Goal: Information Seeking & Learning: Learn about a topic

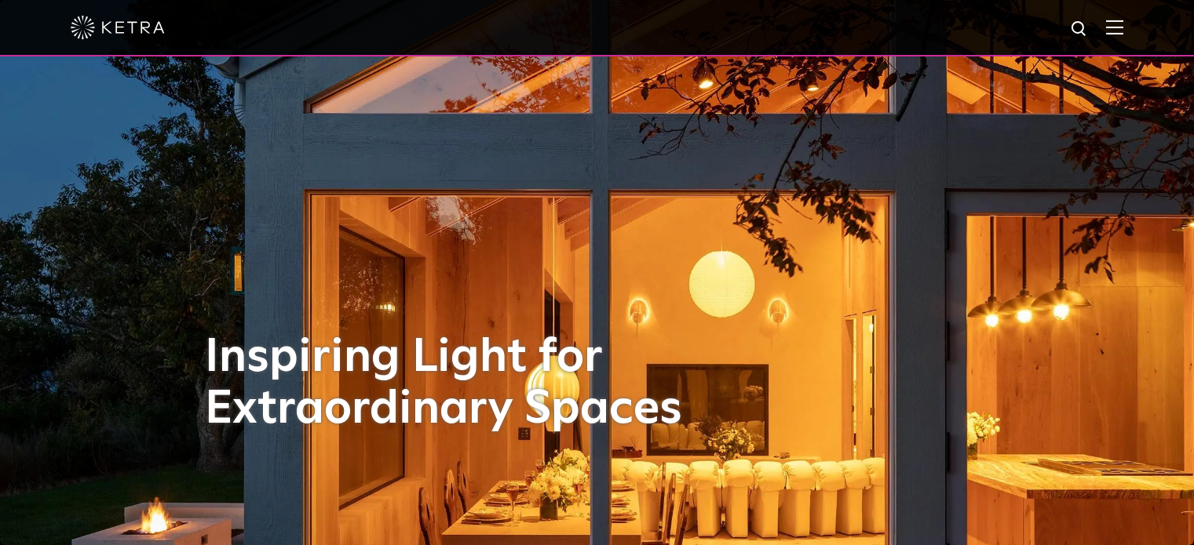
click at [1121, 23] on img at bounding box center [1114, 27] width 17 height 15
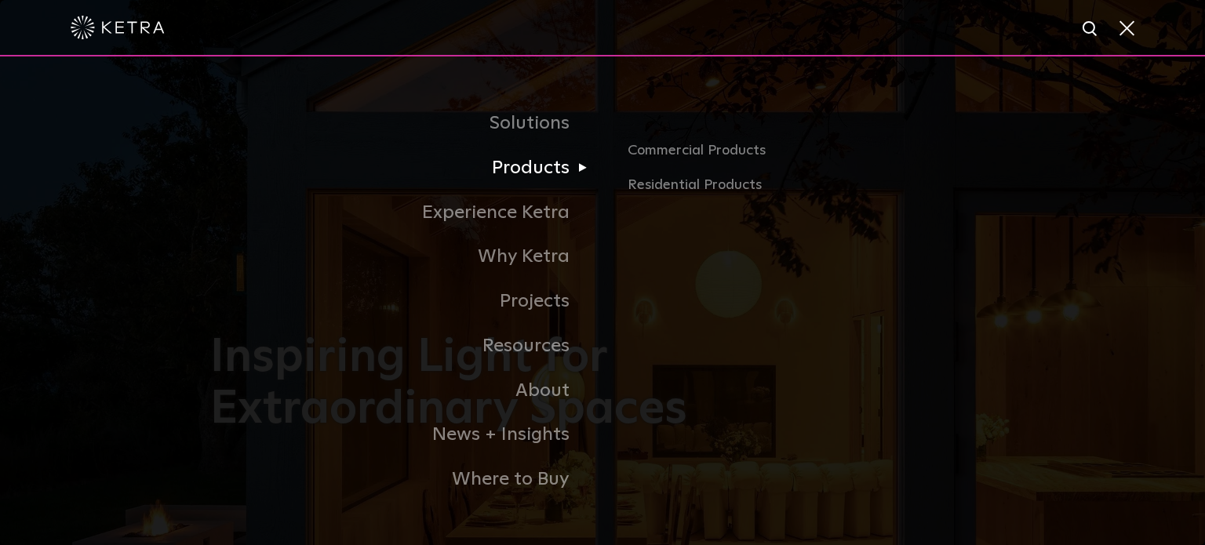
click at [551, 172] on link "Products" at bounding box center [406, 168] width 392 height 45
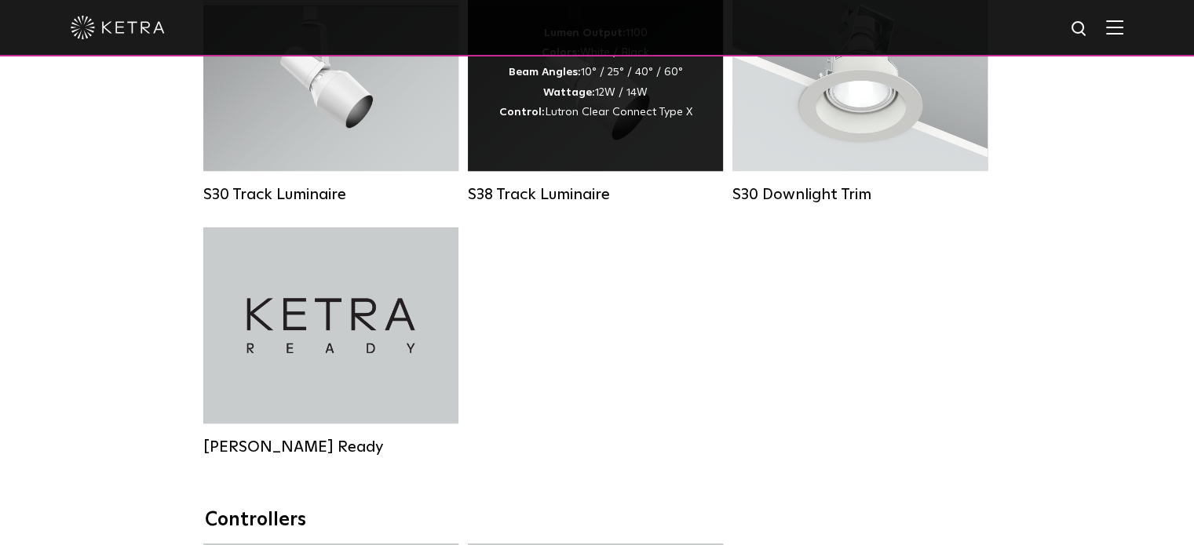
scroll to position [1491, 0]
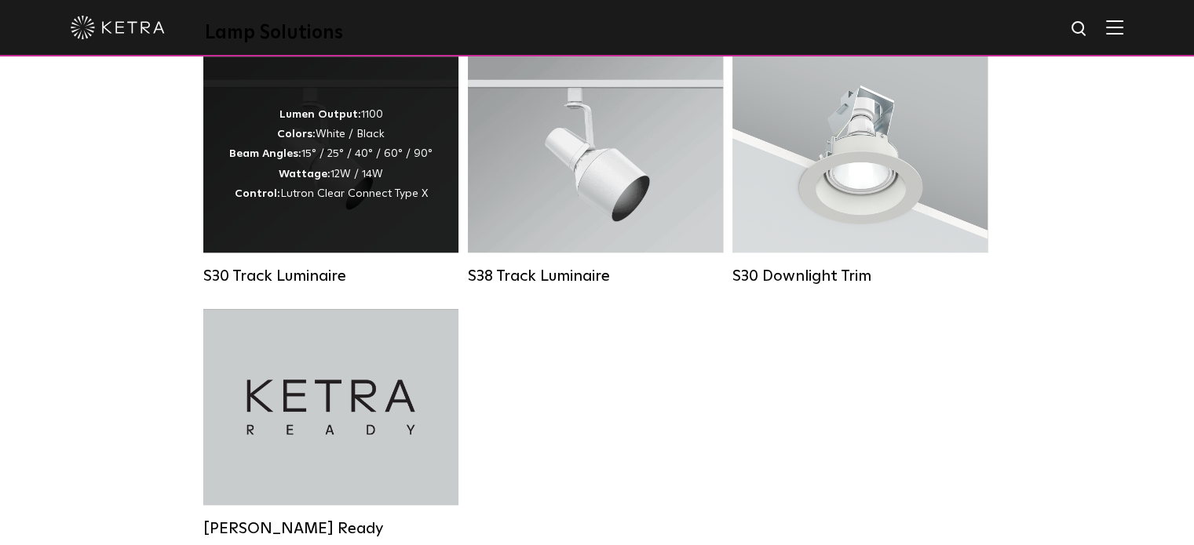
click at [328, 180] on strong "Wattage:" at bounding box center [305, 174] width 52 height 11
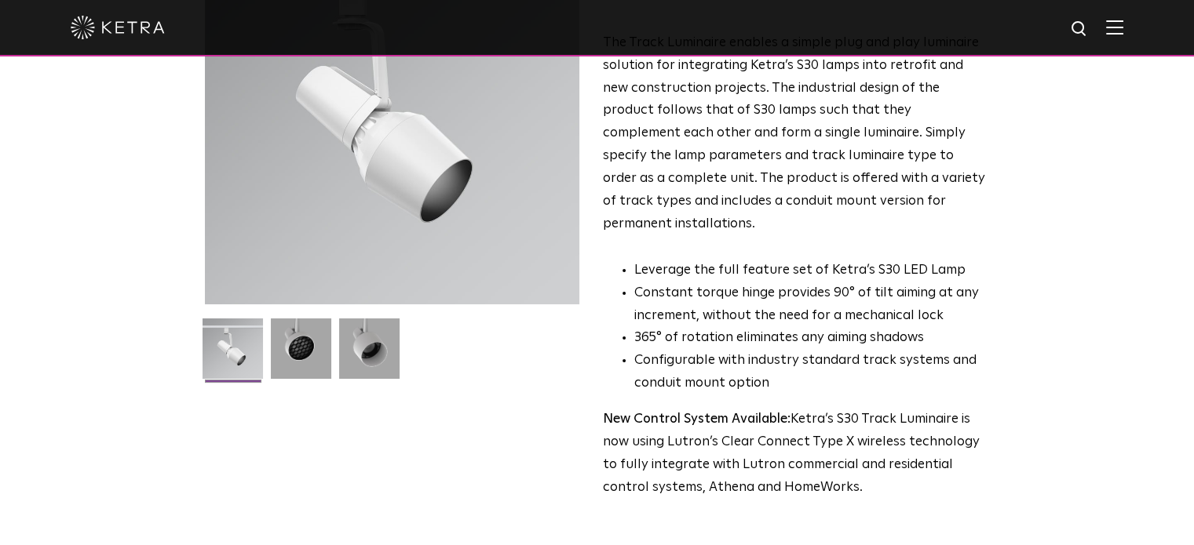
scroll to position [392, 0]
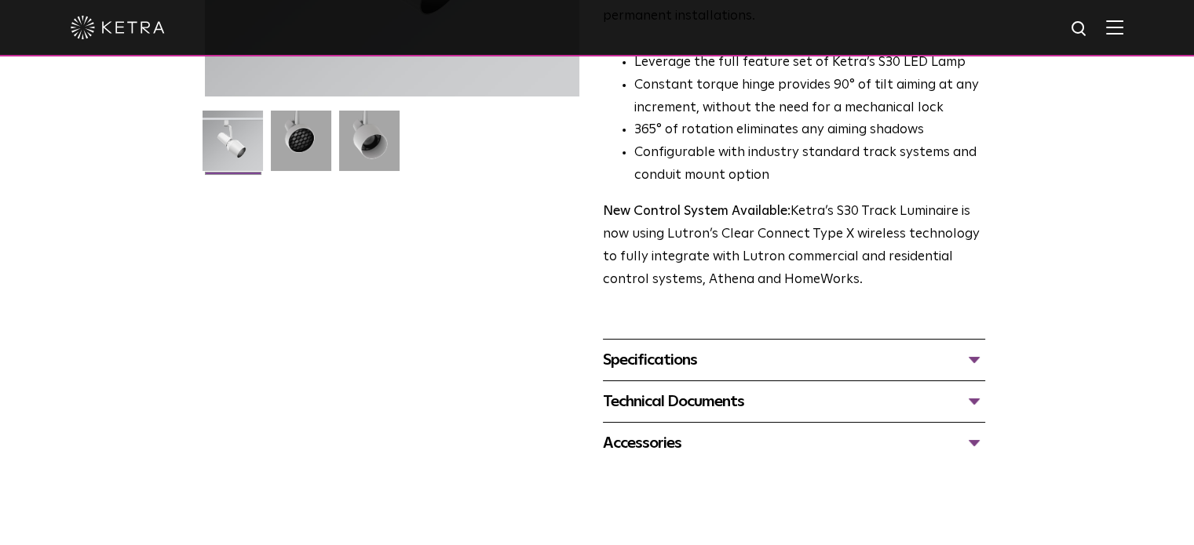
click at [671, 389] on div "Technical Documents" at bounding box center [794, 401] width 382 height 25
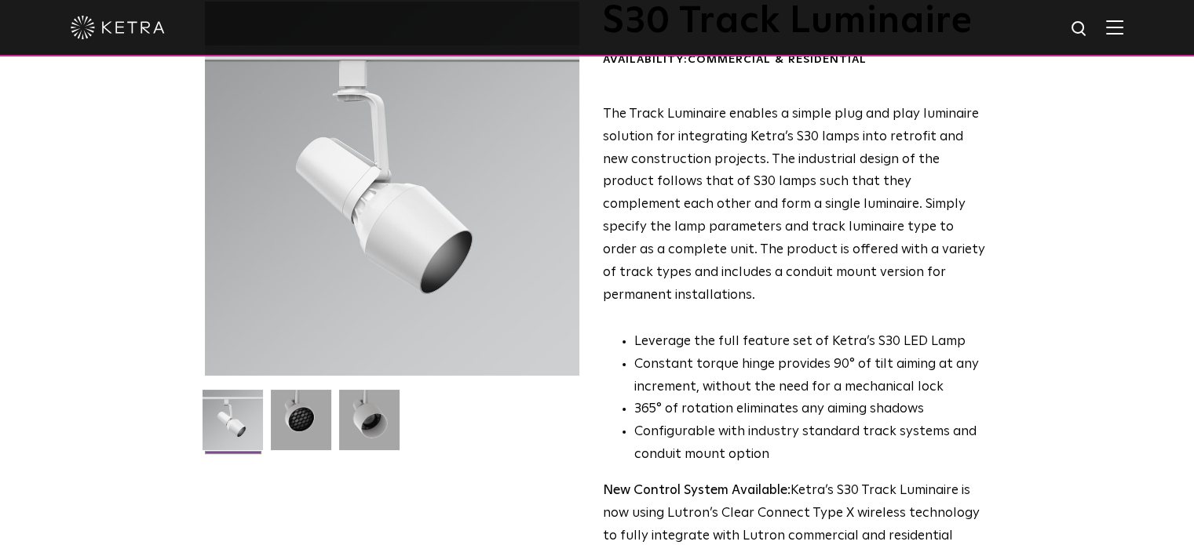
scroll to position [0, 0]
